Goal: Ask a question: Seek information or help from site administrators or community

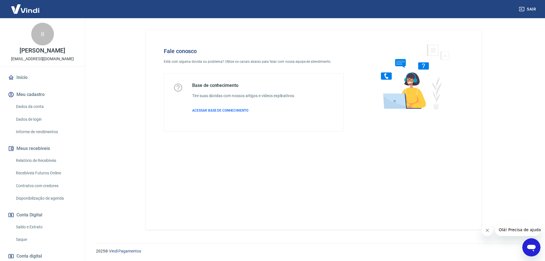
click at [529, 243] on icon "Abrir janela de mensagens" at bounding box center [531, 247] width 10 height 10
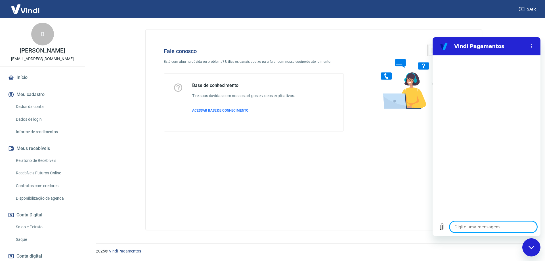
type textarea "E"
type textarea "x"
type textarea "Et"
type textarea "x"
type textarea "Eto"
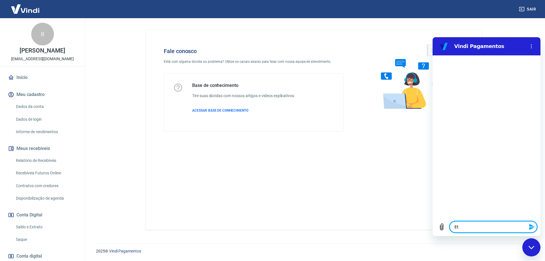
type textarea "x"
type textarea "Etor"
type textarea "x"
type textarea "Etorn"
type textarea "x"
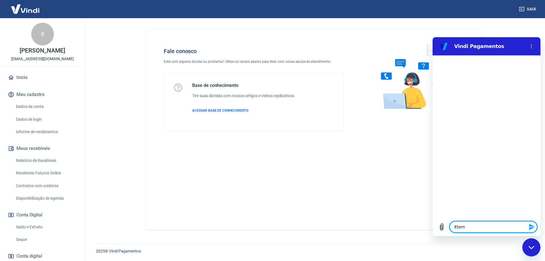
type textarea "Etorno"
type textarea "x"
type textarea "Etorno"
type textarea "x"
type textarea "Etorno d"
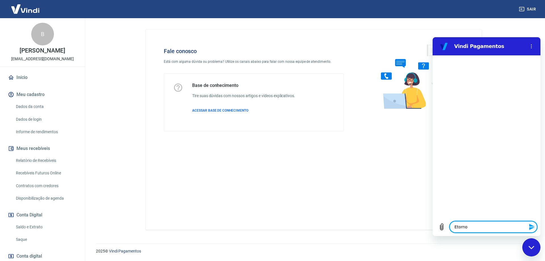
type textarea "x"
type textarea "Etorno de"
type textarea "x"
type textarea "Etorno de"
type textarea "x"
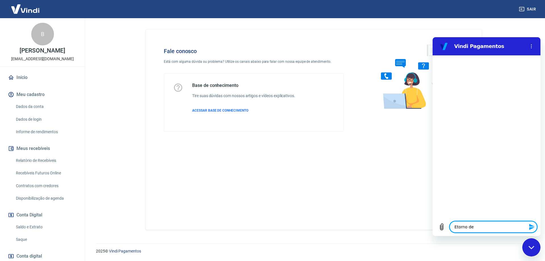
type textarea "Etorno de"
type textarea "x"
type textarea "Etorno d"
type textarea "x"
type textarea "Etorno"
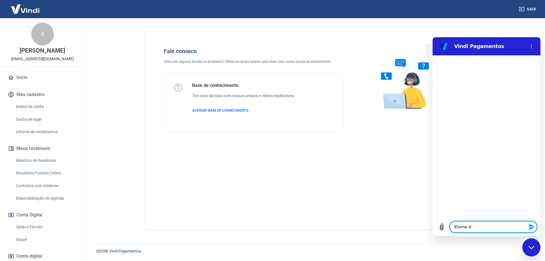
type textarea "x"
type textarea "Etorno"
type textarea "x"
type textarea "Etorn"
type textarea "x"
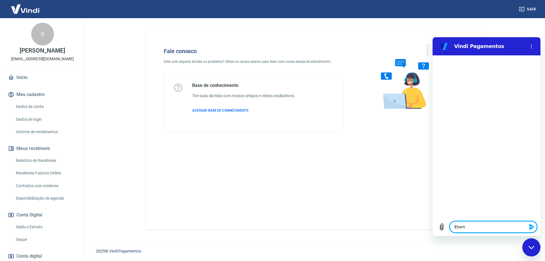
type textarea "Etor"
type textarea "x"
type textarea "Eto"
type textarea "x"
type textarea "Et"
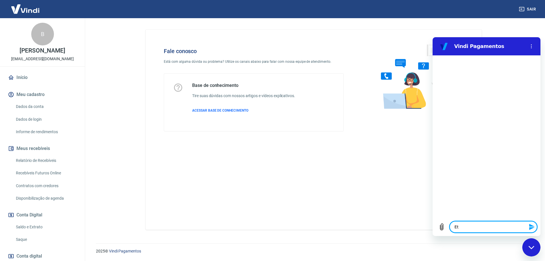
type textarea "x"
type textarea "E"
type textarea "x"
type textarea "Es"
type textarea "x"
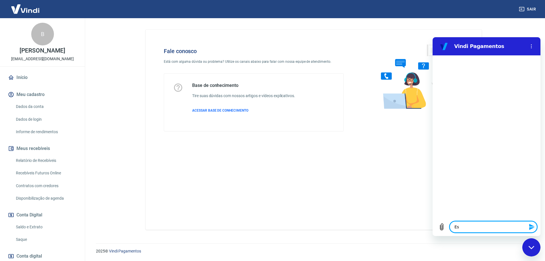
type textarea "Est"
type textarea "x"
type textarea "Esto"
type textarea "x"
type textarea "Estor"
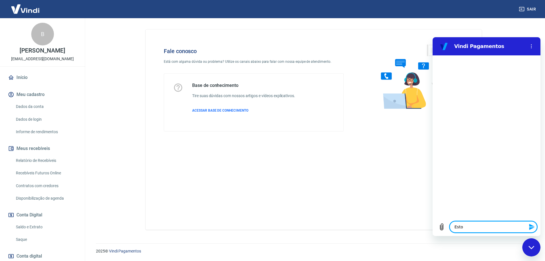
type textarea "x"
type textarea "Estorn"
type textarea "x"
type textarea "Estorno"
type textarea "x"
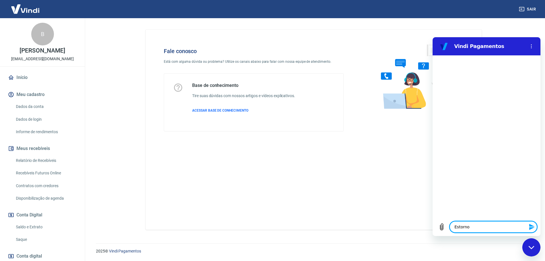
type textarea "Estorno"
type textarea "x"
type textarea "Estorno d"
type textarea "x"
type textarea "Estorno de"
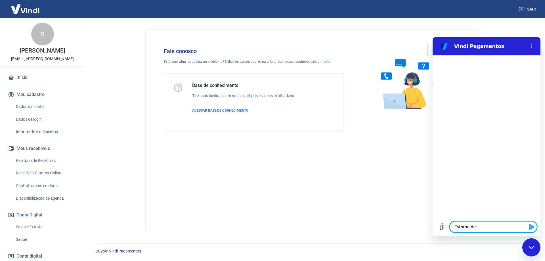
type textarea "x"
type textarea "Estorno de"
type textarea "x"
type textarea "Estorno de v"
type textarea "x"
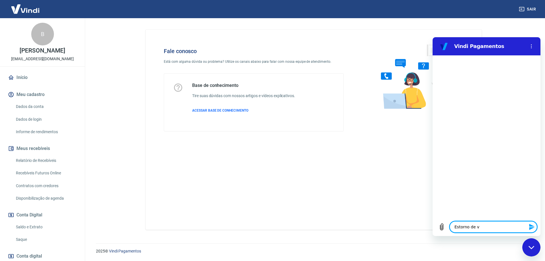
type textarea "Estorno de ve"
type textarea "x"
type textarea "Estorno de ven"
type textarea "x"
type textarea "Estorno de vend"
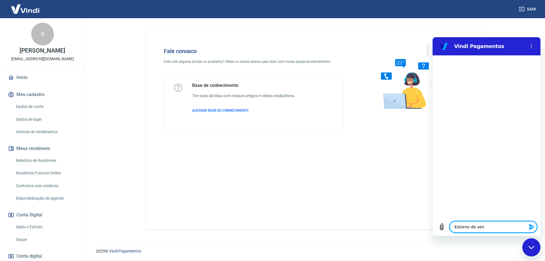
type textarea "x"
type textarea "Estorno de venda"
type textarea "x"
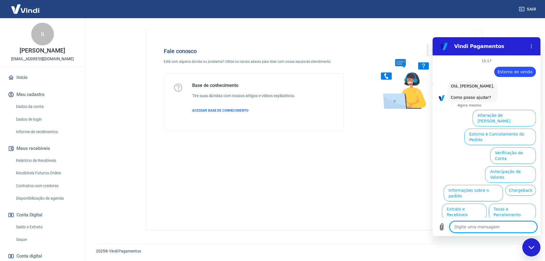
scroll to position [14, 0]
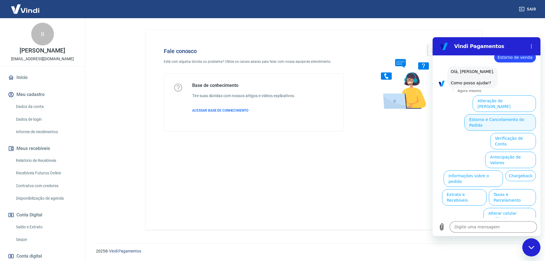
click at [482, 121] on button "Estorno e Cancelamento do Pedido" at bounding box center [500, 122] width 72 height 16
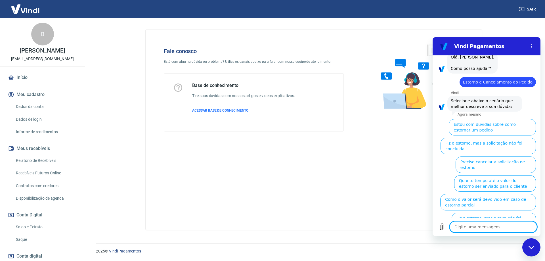
scroll to position [30, 0]
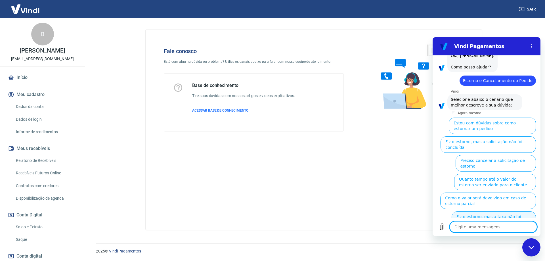
click at [479, 213] on button "Fiz o estorno, mas a taxa não foi devolvida" at bounding box center [493, 219] width 84 height 16
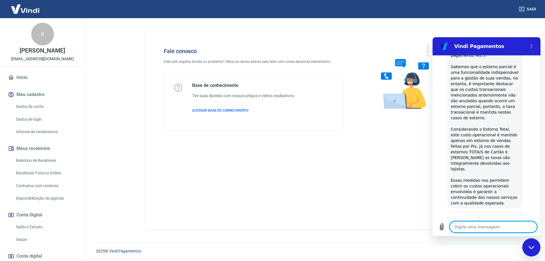
scroll to position [251, 0]
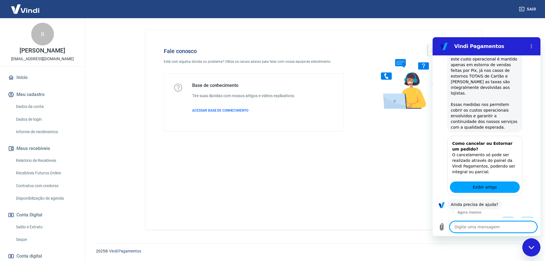
click at [509, 217] on button "Sim" at bounding box center [508, 222] width 16 height 11
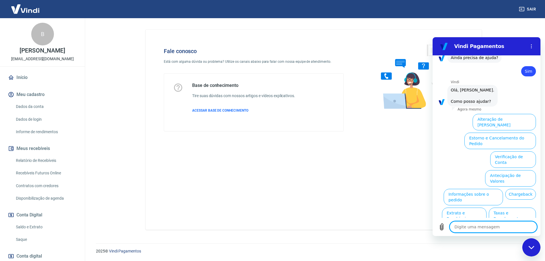
scroll to position [404, 0]
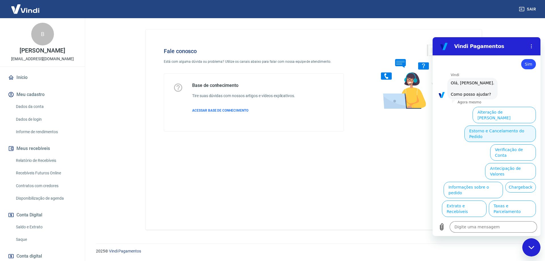
click at [494, 125] on button "Estorno e Cancelamento do Pedido" at bounding box center [500, 133] width 72 height 16
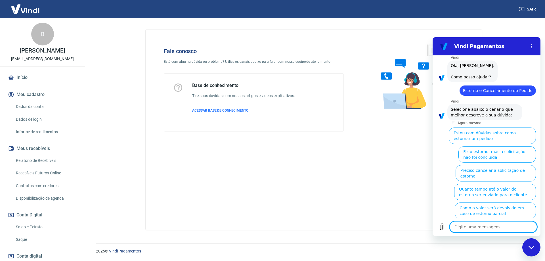
scroll to position [426, 0]
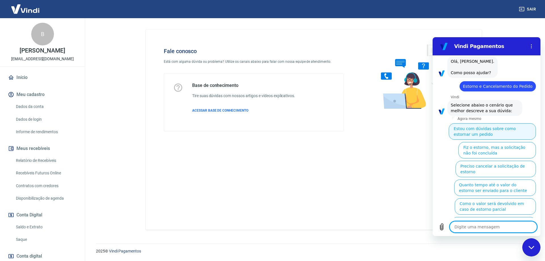
click at [477, 128] on button "Estou com dúvidas sobre como estornar um pedido" at bounding box center [492, 131] width 87 height 16
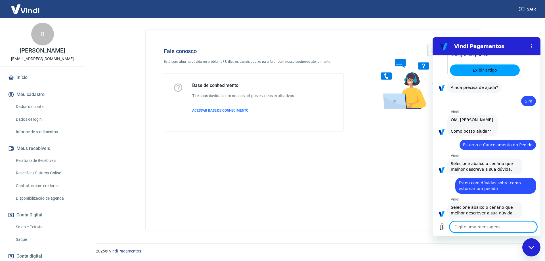
scroll to position [408, 0]
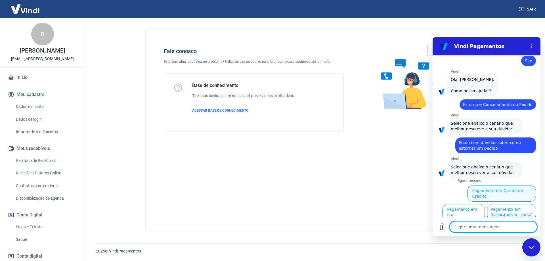
click at [497, 185] on button "Pagamento em Cartão de Crédito" at bounding box center [501, 193] width 69 height 16
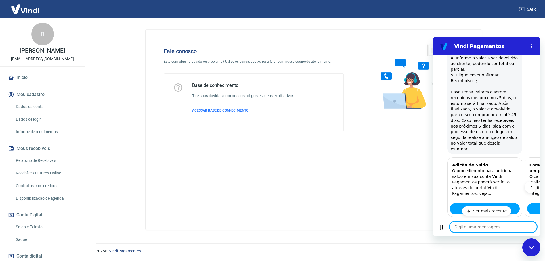
scroll to position [644, 0]
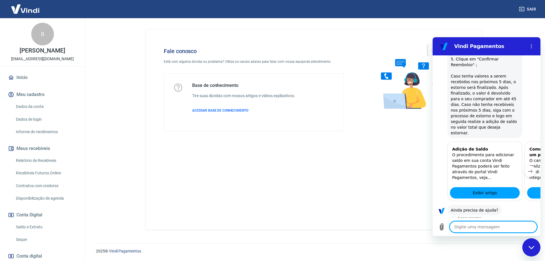
click at [501, 222] on button "Sim" at bounding box center [508, 227] width 16 height 11
type textarea "x"
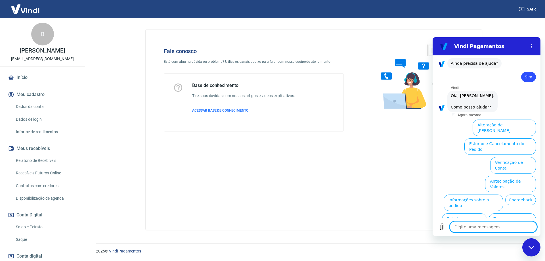
scroll to position [798, 0]
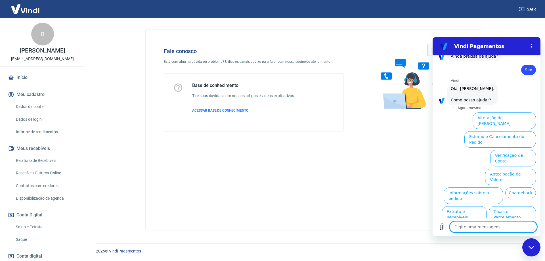
type textarea "f"
type textarea "x"
type textarea "fa"
type textarea "x"
type textarea "fal"
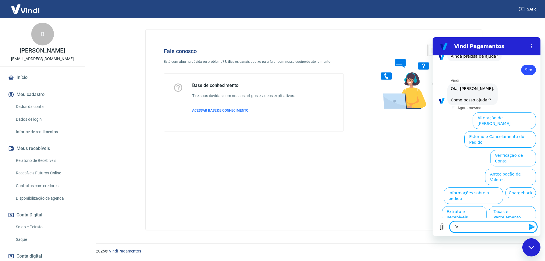
type textarea "x"
type textarea "fala"
type textarea "x"
type textarea "falar"
type textarea "x"
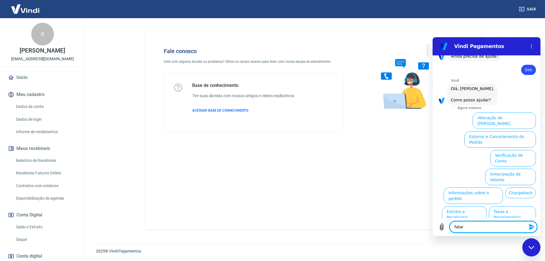
type textarea "falar"
type textarea "x"
type textarea "falar c"
type textarea "x"
type textarea "falar co"
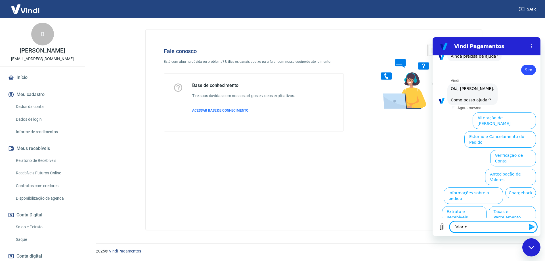
type textarea "x"
type textarea "falar com"
type textarea "x"
type textarea "falar com"
type textarea "x"
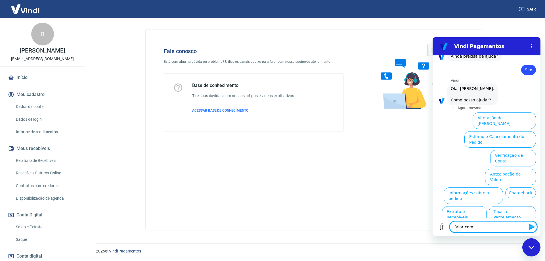
type textarea "falar com a"
type textarea "x"
type textarea "falar com at"
type textarea "x"
type textarea "falar com ate"
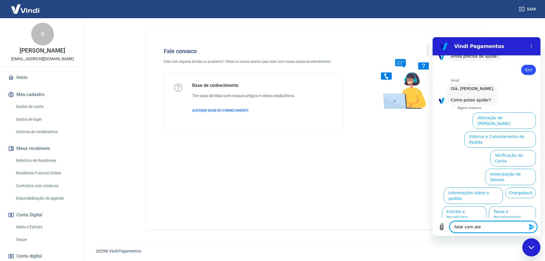
type textarea "x"
type textarea "falar com [GEOGRAPHIC_DATA]"
type textarea "x"
type textarea "falar com atend"
type textarea "x"
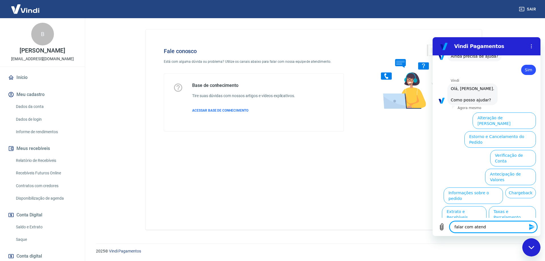
type textarea "falar com atende"
type textarea "x"
type textarea "falar com atenden"
type textarea "x"
type textarea "falar com atendent"
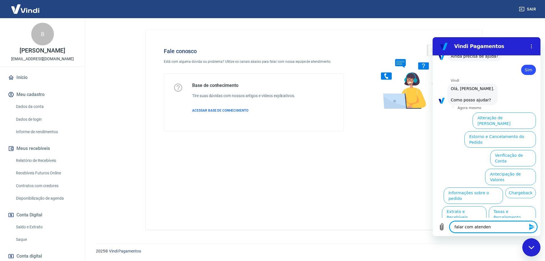
type textarea "x"
type textarea "falar com atendente"
type textarea "x"
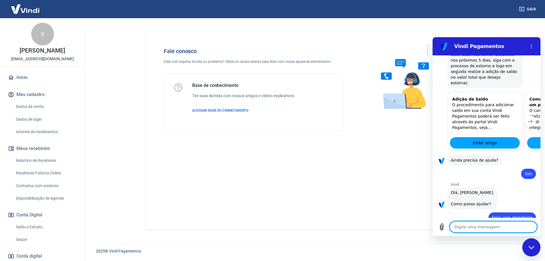
type textarea "x"
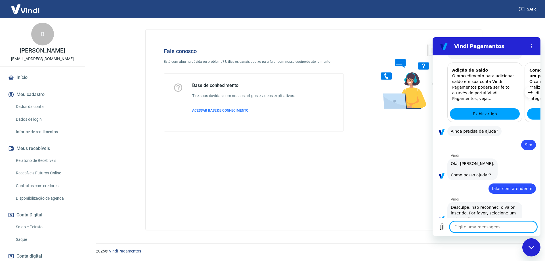
scroll to position [724, 0]
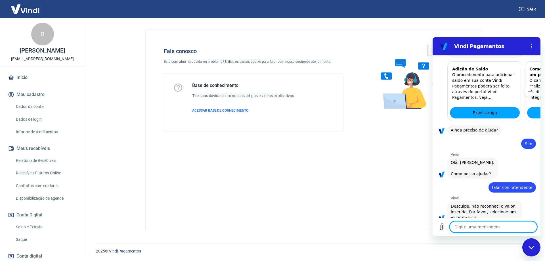
click at [467, 225] on textarea at bounding box center [493, 226] width 87 height 11
type textarea "f"
type textarea "x"
type textarea "fa"
type textarea "x"
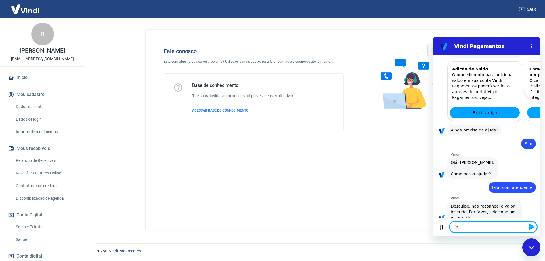
type textarea "fal"
type textarea "x"
type textarea "fala"
type textarea "x"
type textarea "fala"
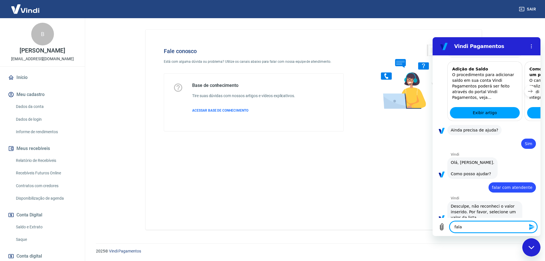
type textarea "x"
type textarea "fala"
type textarea "x"
type textarea "falar"
type textarea "x"
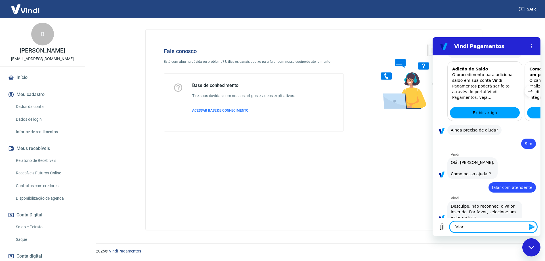
type textarea "falar"
type textarea "x"
type textarea "falar c"
type textarea "x"
type textarea "falar co"
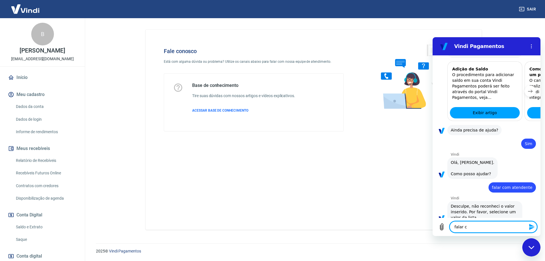
type textarea "x"
type textarea "falar com"
type textarea "x"
type textarea "falar com"
type textarea "x"
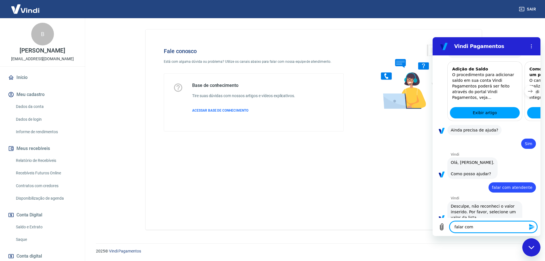
type textarea "falar com a"
type textarea "x"
type textarea "falar com at"
type textarea "x"
type textarea "falar com ate"
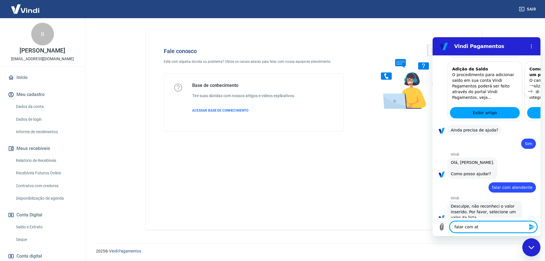
type textarea "x"
type textarea "falar com [GEOGRAPHIC_DATA]"
type textarea "x"
type textarea "falar com atend"
type textarea "x"
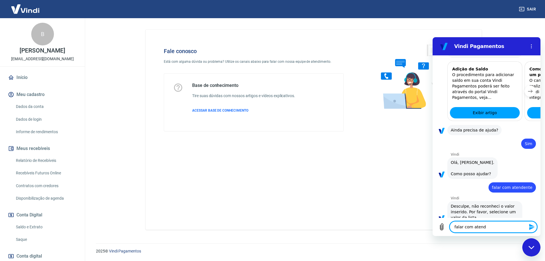
type textarea "falar com atendi"
type textarea "x"
type textarea "falar com atendim"
type textarea "x"
type textarea "falar com atendime"
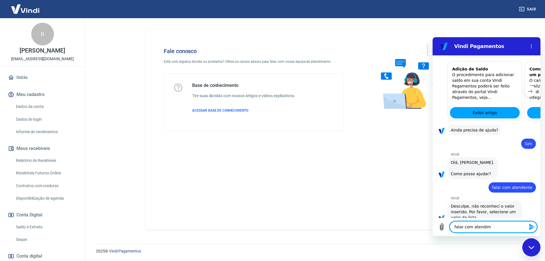
type textarea "x"
type textarea "falar com atendimen"
type textarea "x"
type textarea "falar com atendiment"
type textarea "x"
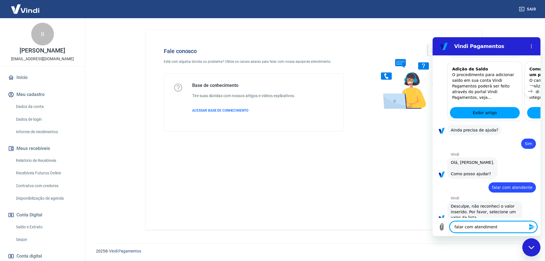
type textarea "falar com atendimento"
type textarea "x"
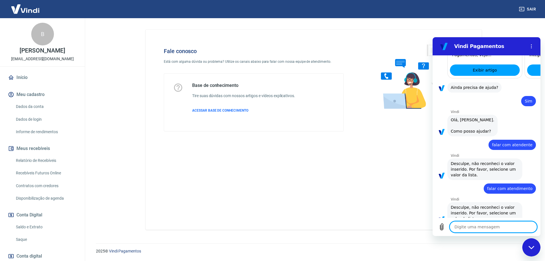
scroll to position [768, 0]
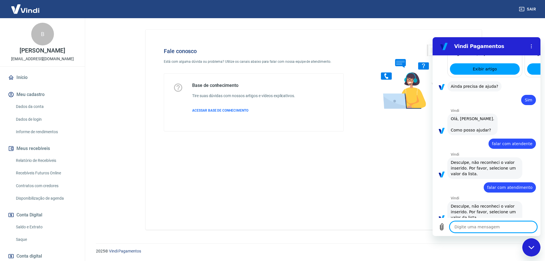
type textarea "x"
click at [488, 231] on textarea at bounding box center [493, 226] width 87 height 11
type textarea "a"
type textarea "x"
type textarea "at"
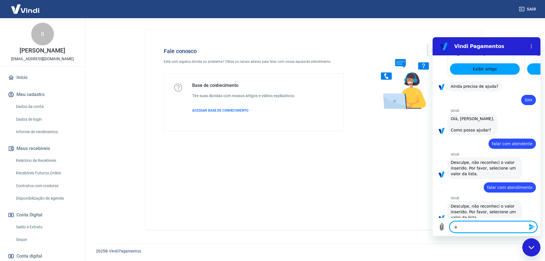
type textarea "x"
type textarea "a"
type textarea "x"
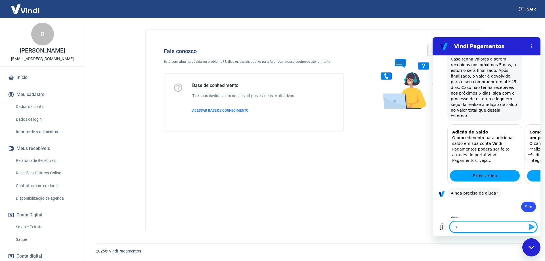
scroll to position [692, 0]
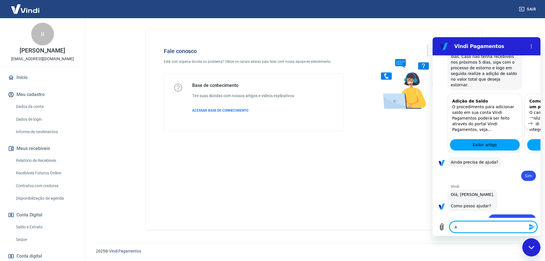
type textarea "a"
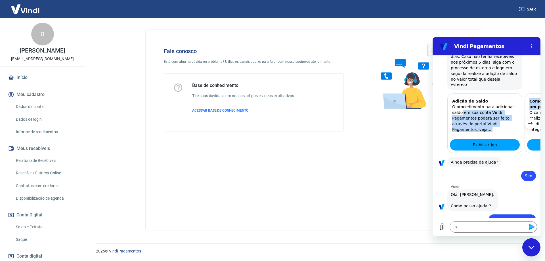
drag, startPoint x: 525, startPoint y: 93, endPoint x: 461, endPoint y: 93, distance: 63.3
click at [461, 93] on div "Adição de Saldo O procedimento para adicionar saldo em sua conta Vindi Pagament…" at bounding box center [486, 123] width 108 height 60
click at [528, 121] on icon "Próximo item" at bounding box center [530, 123] width 5 height 5
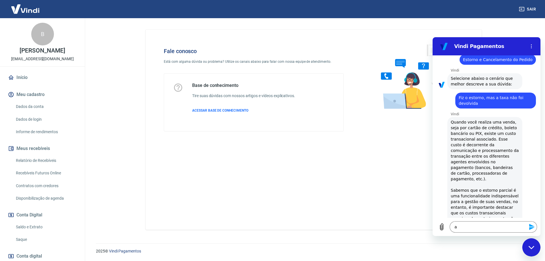
scroll to position [0, 0]
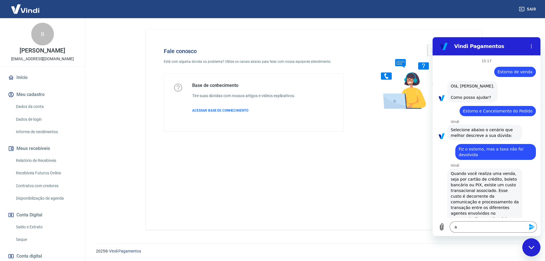
type textarea "x"
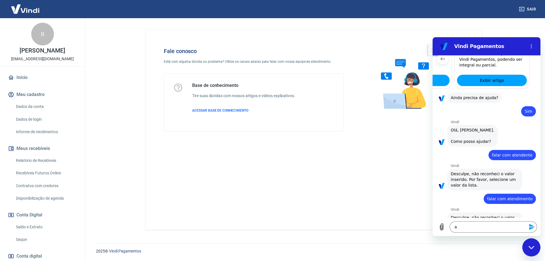
scroll to position [768, 0]
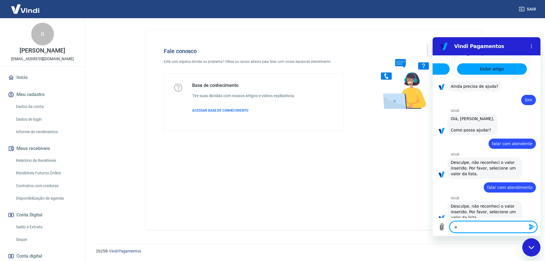
click at [484, 222] on textarea "a" at bounding box center [493, 226] width 87 height 11
type textarea "x"
type textarea "r"
type textarea "x"
type textarea "re"
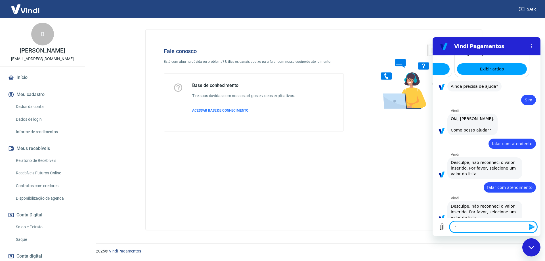
type textarea "x"
type textarea "ree"
type textarea "x"
type textarea "reen"
type textarea "x"
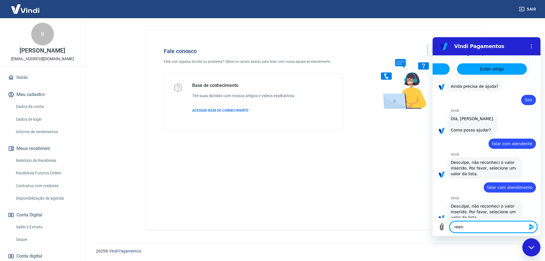
type textarea "reenv"
type textarea "x"
type textarea "reenvi"
type textarea "x"
type textarea "reenvia"
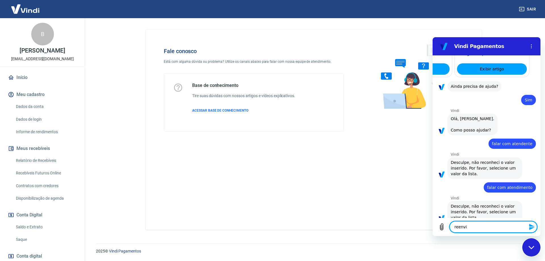
type textarea "x"
type textarea "reenviar"
type textarea "x"
type textarea "reenviar"
type textarea "x"
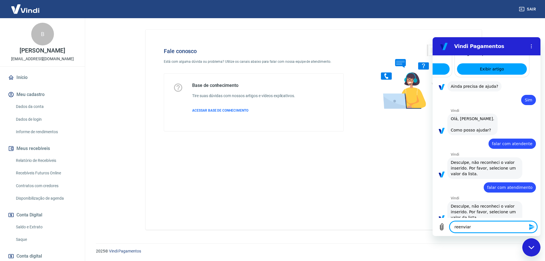
type textarea "reenviar m"
type textarea "x"
type textarea "reenviar me"
type textarea "x"
type textarea "reenviar men"
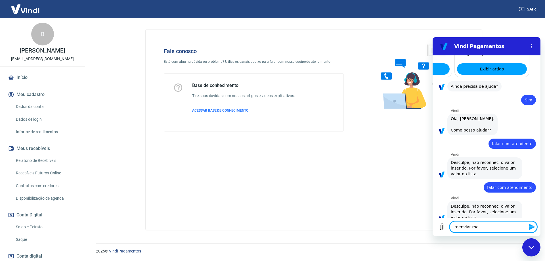
type textarea "x"
type textarea "reenviar menu"
type textarea "x"
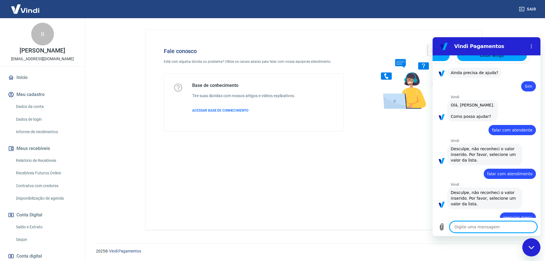
type textarea "x"
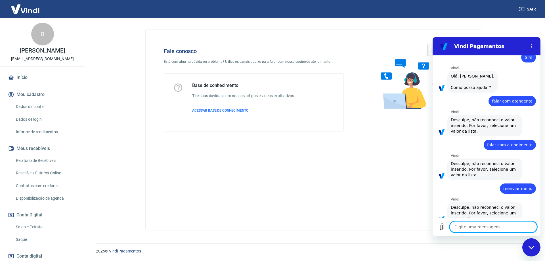
scroll to position [812, 0]
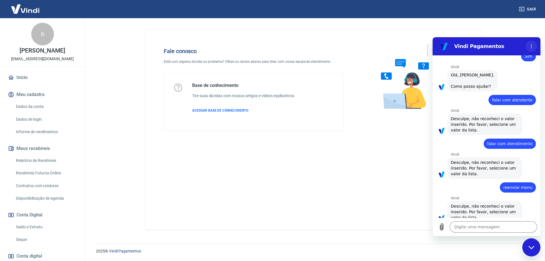
click at [531, 41] on button "Menu de opções" at bounding box center [531, 46] width 11 height 11
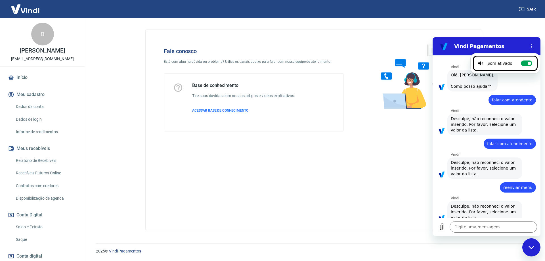
click at [528, 247] on div "Fechar janela de mensagens" at bounding box center [531, 247] width 17 height 17
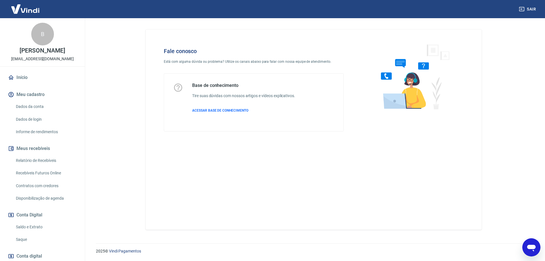
click at [527, 247] on icon "Abrir janela de mensagens" at bounding box center [531, 248] width 9 height 7
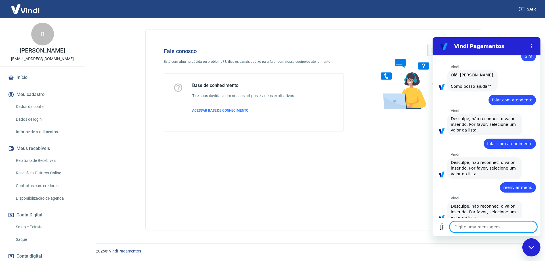
click at [466, 227] on textarea at bounding box center [493, 226] width 87 height 11
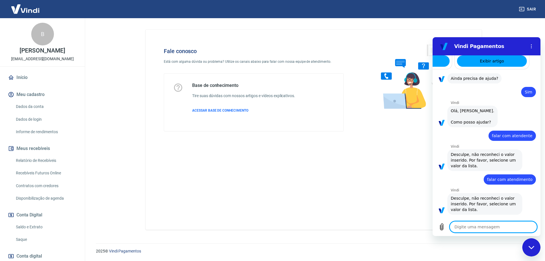
scroll to position [812, 0]
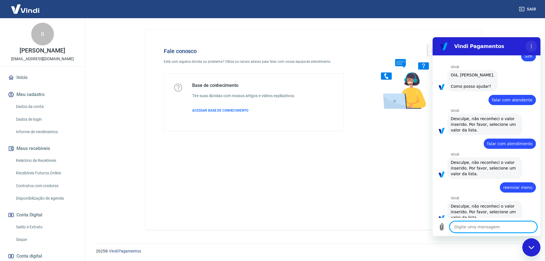
click at [530, 44] on icon "Menu de opções" at bounding box center [531, 46] width 5 height 5
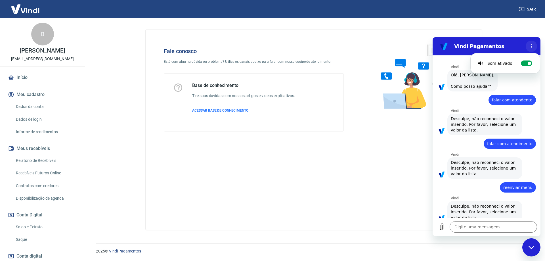
click at [530, 44] on icon "Menu de opções" at bounding box center [531, 46] width 5 height 5
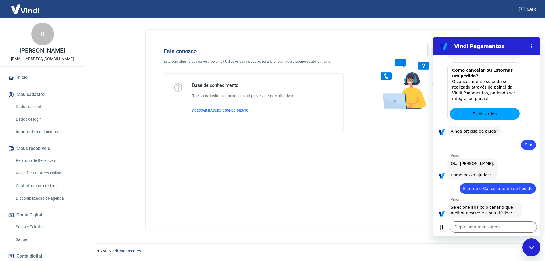
scroll to position [341, 0]
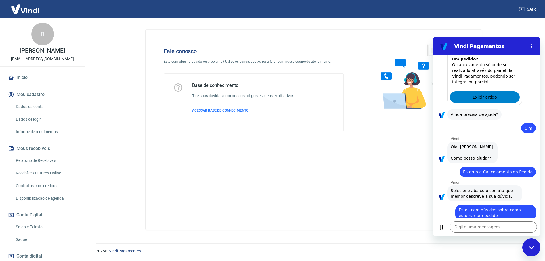
click at [473, 94] on span "Exibir artigo" at bounding box center [484, 97] width 24 height 7
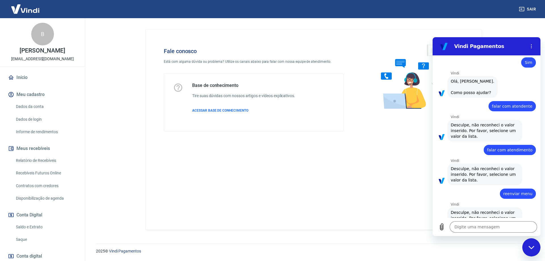
scroll to position [812, 0]
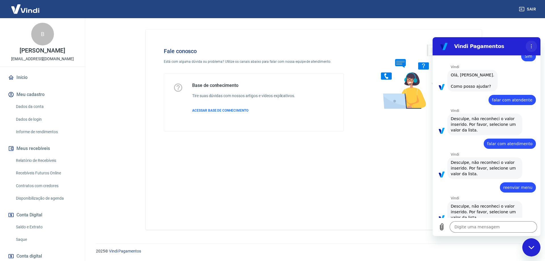
click at [534, 47] on button "Menu de opções" at bounding box center [531, 46] width 11 height 11
click at [532, 245] on div "Fechar janela de mensagens" at bounding box center [531, 247] width 17 height 17
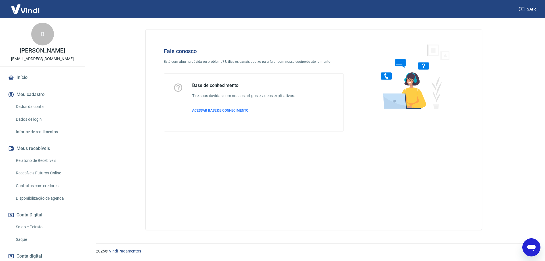
click at [529, 247] on icon "Abrir janela de mensagens" at bounding box center [531, 248] width 9 height 7
type textarea "x"
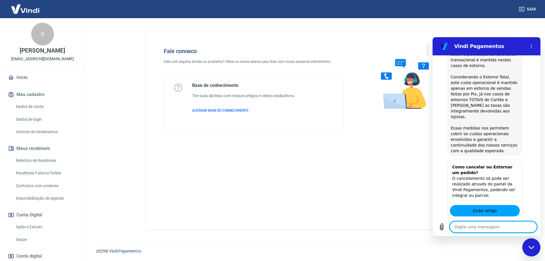
scroll to position [38, 0]
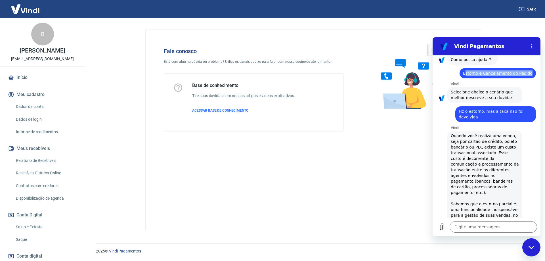
drag, startPoint x: 469, startPoint y: 77, endPoint x: 535, endPoint y: 82, distance: 66.3
click at [535, 82] on div "15:17 diz: Estorno de venda Enviado · 15:17 diz: [PERSON_NAME], [PERSON_NAME]. …" at bounding box center [486, 136] width 108 height 162
click at [492, 76] on span "Estorno e Cancelamento do Pedido" at bounding box center [498, 73] width 70 height 6
drag, startPoint x: 467, startPoint y: 77, endPoint x: 529, endPoint y: 74, distance: 62.2
click at [529, 74] on div "diz: Estorno e Cancelamento do Pedido" at bounding box center [497, 73] width 76 height 10
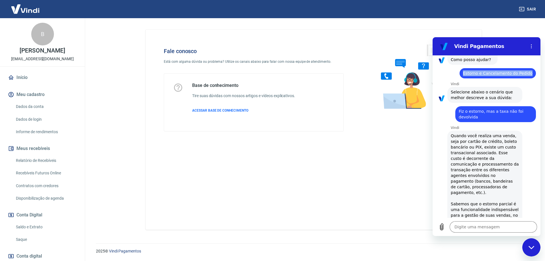
copy span "Estorno e Cancelamento do Pedido"
click at [479, 228] on textarea at bounding box center [493, 226] width 87 height 11
paste textarea "Estorno e Cancelamento do Pedido"
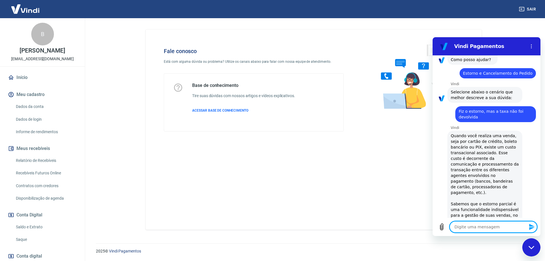
type textarea "Estorno e Cancelamento do Pedido"
type textarea "x"
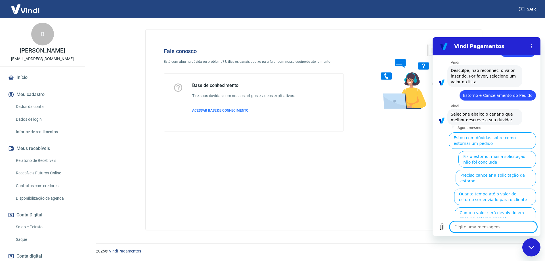
scroll to position [951, 0]
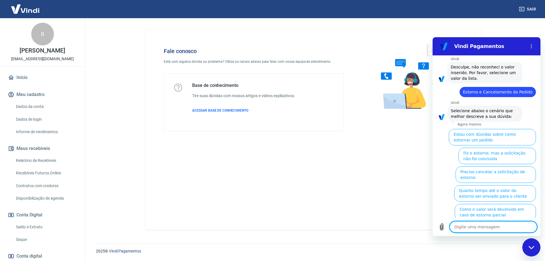
click at [505, 222] on button "Fiz o estorno, mas a taxa não foi devolvida" at bounding box center [493, 230] width 84 height 16
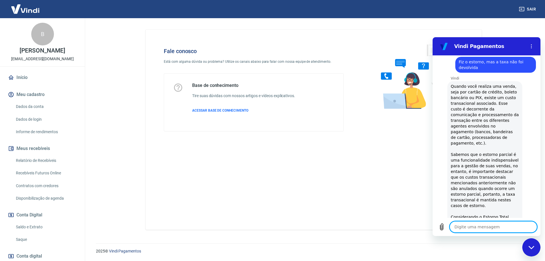
scroll to position [1165, 0]
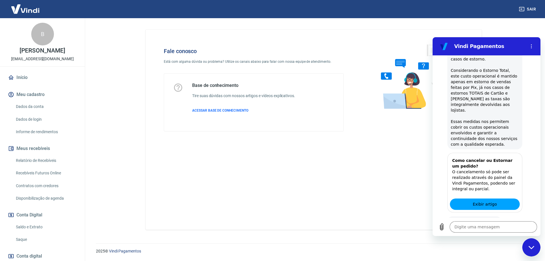
click at [503, 234] on button "Sim" at bounding box center [508, 239] width 16 height 11
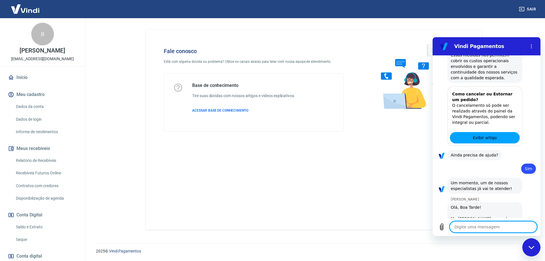
scroll to position [1233, 0]
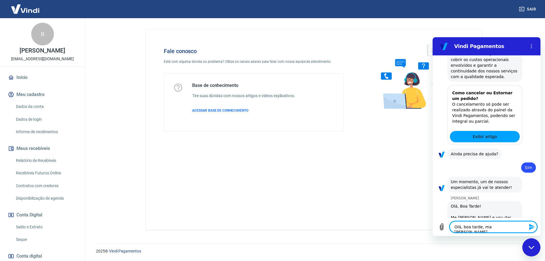
click at [486, 225] on textarea "Olá, boa tarde, ma [PERSON_NAME]." at bounding box center [493, 226] width 87 height 11
click at [519, 228] on textarea "Olá, boa tarde, me [PERSON_NAME]." at bounding box center [493, 226] width 87 height 11
paste textarea "227825668"
click at [514, 219] on textarea "Olá, boa tarde, me [PERSON_NAME]. A transação 227825668 va" at bounding box center [493, 224] width 87 height 16
click at [470, 230] on textarea "Olá, boa tarde, me [PERSON_NAME]. Vamos cancelar a transação 227825668 va" at bounding box center [493, 222] width 87 height 22
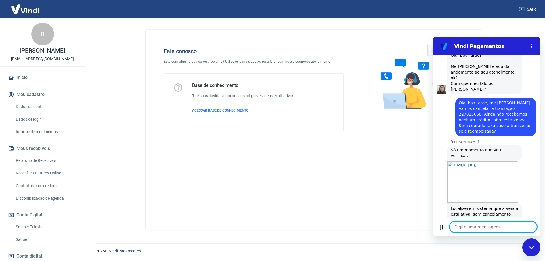
scroll to position [1383, 0]
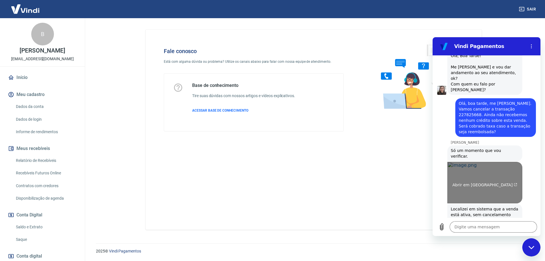
click at [495, 162] on link "Abrir em [GEOGRAPHIC_DATA]" at bounding box center [484, 182] width 75 height 41
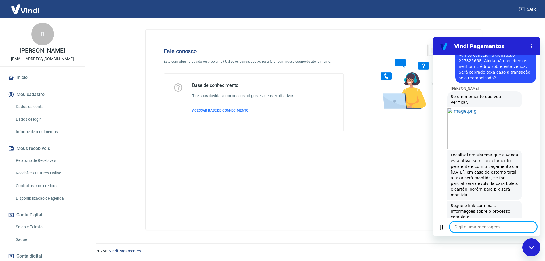
scroll to position [1438, 0]
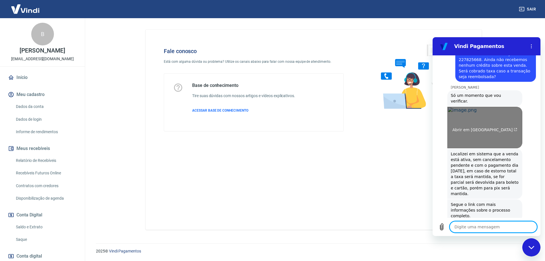
click at [471, 107] on link "Abrir em [GEOGRAPHIC_DATA]" at bounding box center [484, 127] width 75 height 41
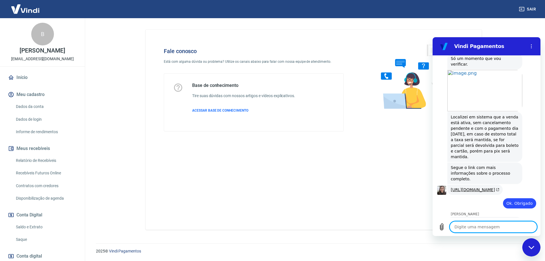
scroll to position [1477, 0]
